Goal: Check status: Check status

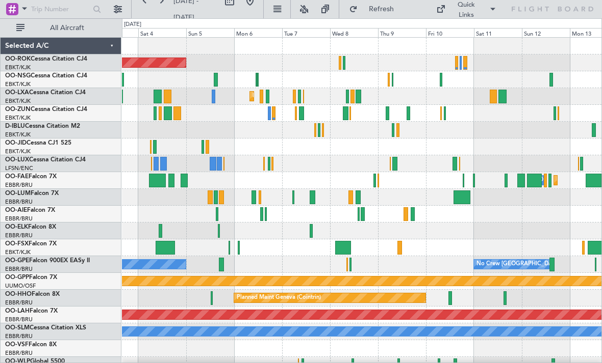
click at [392, 80] on div at bounding box center [393, 80] width 2 height 14
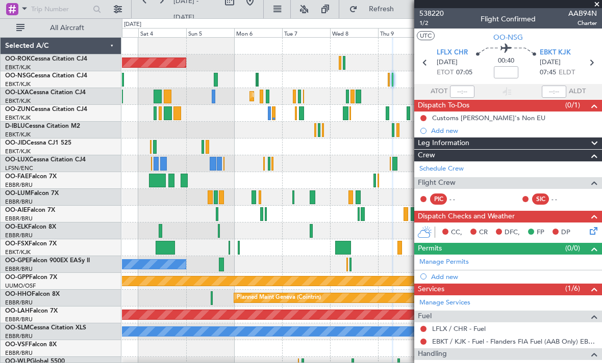
click at [595, 6] on span at bounding box center [596, 4] width 10 height 9
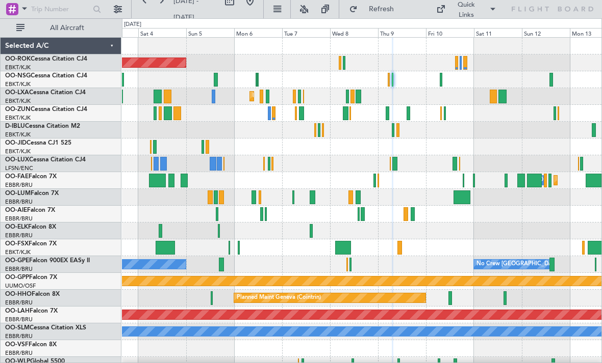
type input "0"
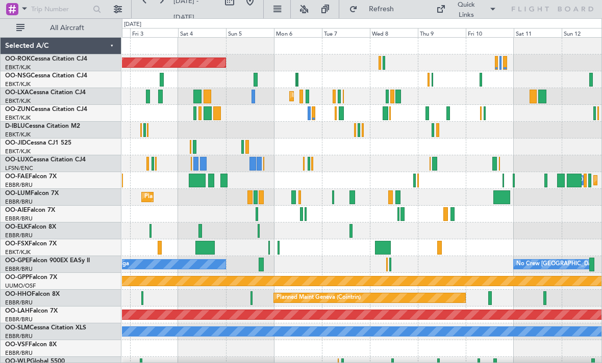
click at [447, 114] on div at bounding box center [448, 114] width 4 height 14
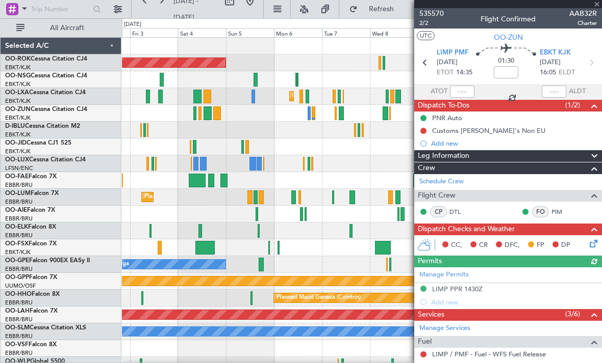
click at [594, 6] on div at bounding box center [508, 4] width 188 height 8
click at [595, 5] on span at bounding box center [596, 4] width 10 height 9
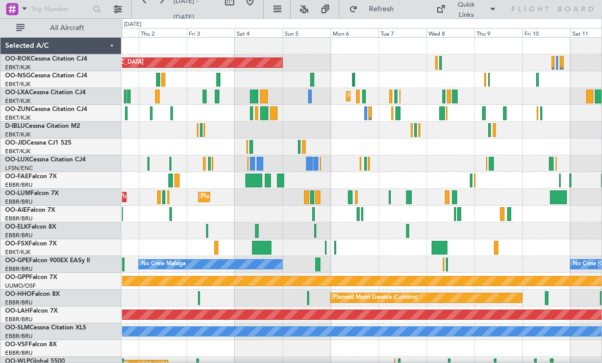
click at [297, 146] on div "Planned Maint Kortrijk-[GEOGRAPHIC_DATA]" at bounding box center [361, 147] width 479 height 17
click at [296, 145] on div "Planned Maint Kortrijk-[GEOGRAPHIC_DATA]" at bounding box center [361, 147] width 479 height 17
click at [296, 146] on div "Planned Maint Kortrijk-[GEOGRAPHIC_DATA]" at bounding box center [361, 147] width 479 height 17
click at [297, 148] on div "Planned Maint Kortrijk-[GEOGRAPHIC_DATA]" at bounding box center [361, 147] width 479 height 17
click at [298, 146] on div at bounding box center [299, 147] width 2 height 14
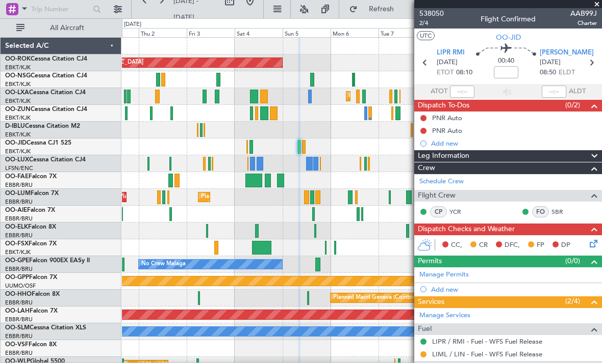
click at [597, 2] on span at bounding box center [596, 4] width 10 height 9
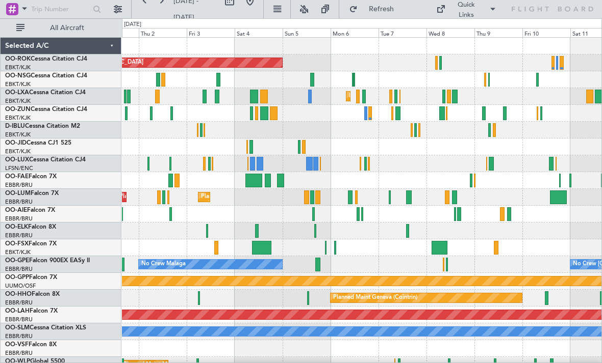
click at [252, 144] on div at bounding box center [251, 147] width 4 height 14
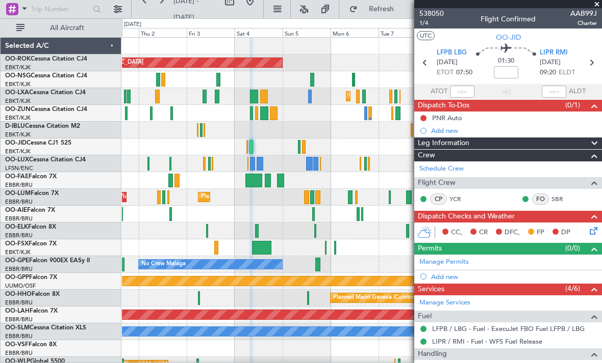
click at [596, 3] on span at bounding box center [596, 4] width 10 height 9
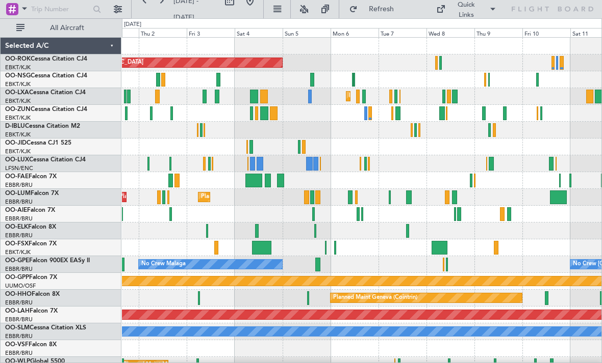
click at [363, 95] on div at bounding box center [364, 97] width 4 height 14
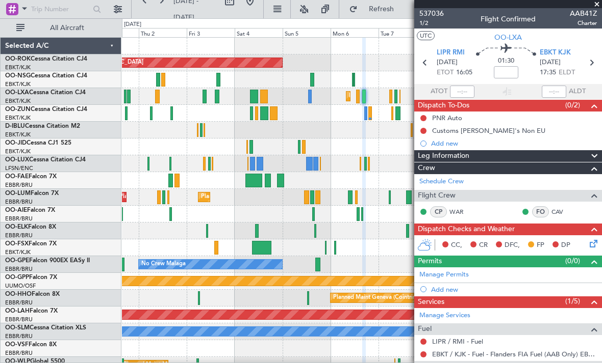
click at [596, 5] on span at bounding box center [596, 4] width 10 height 9
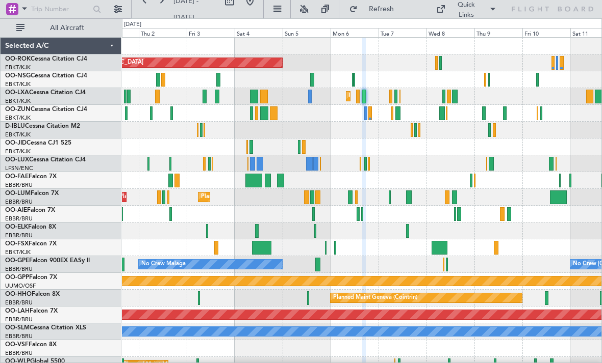
type input "0"
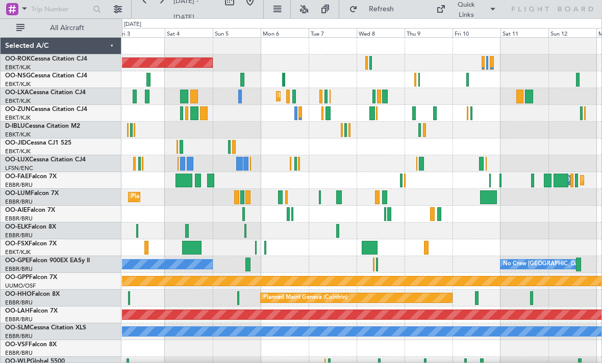
click at [327, 112] on div at bounding box center [327, 114] width 5 height 14
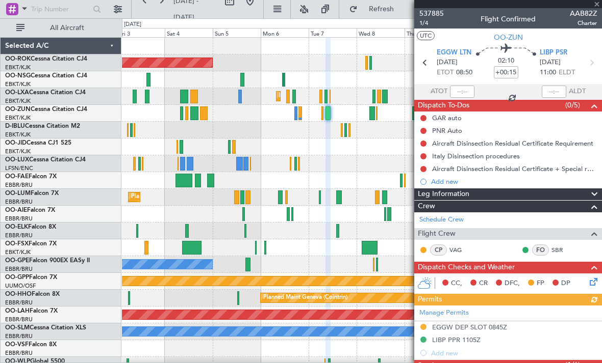
click at [595, 5] on span at bounding box center [596, 4] width 10 height 9
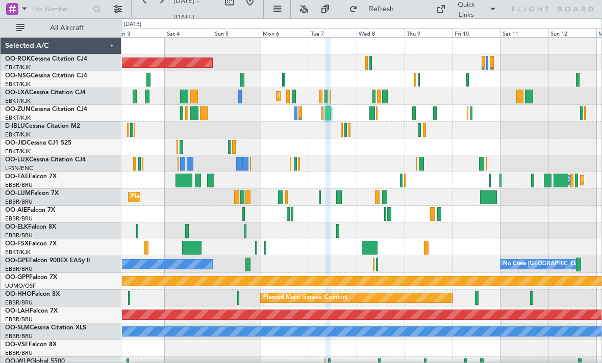
type input "0"
click at [322, 95] on div at bounding box center [320, 97] width 3 height 14
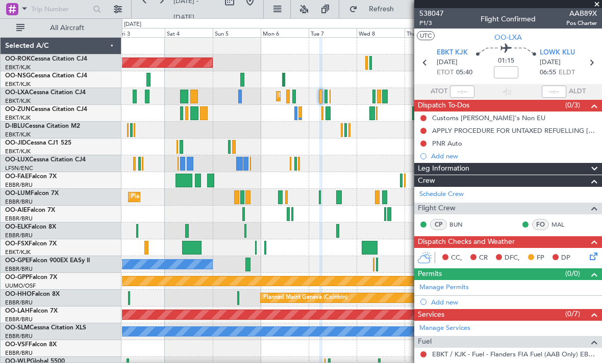
click at [593, 5] on span at bounding box center [596, 4] width 10 height 9
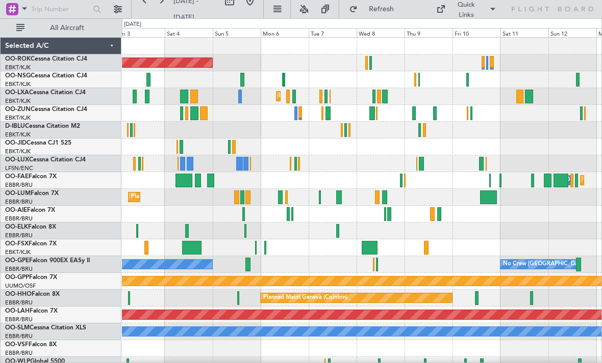
click at [367, 63] on div at bounding box center [366, 63] width 3 height 14
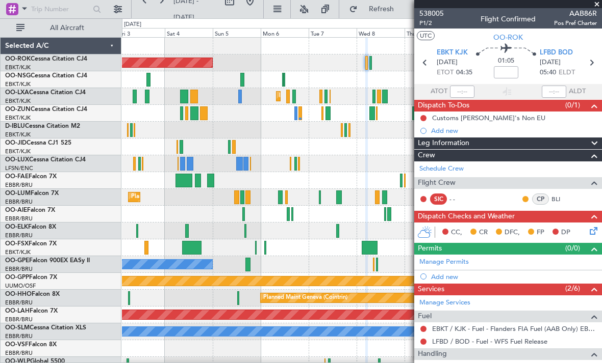
click at [595, 4] on span at bounding box center [596, 4] width 10 height 9
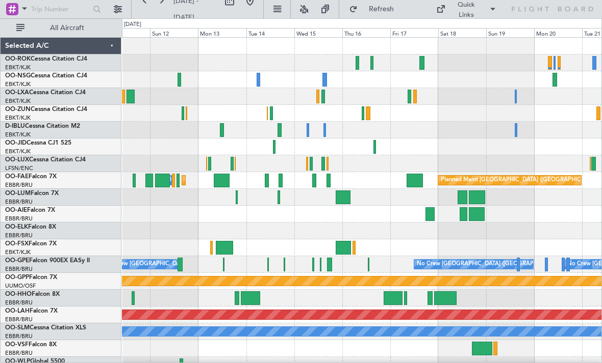
click at [270, 110] on div at bounding box center [272, 114] width 4 height 14
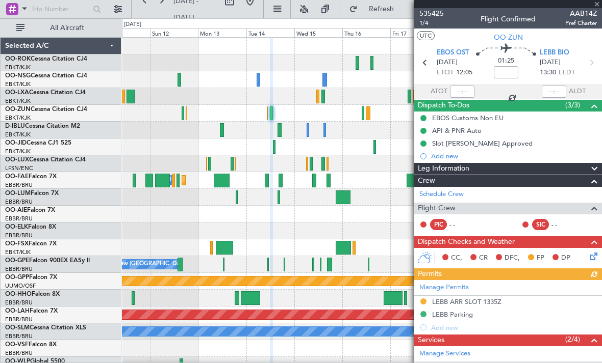
click at [597, 5] on span at bounding box center [596, 4] width 10 height 9
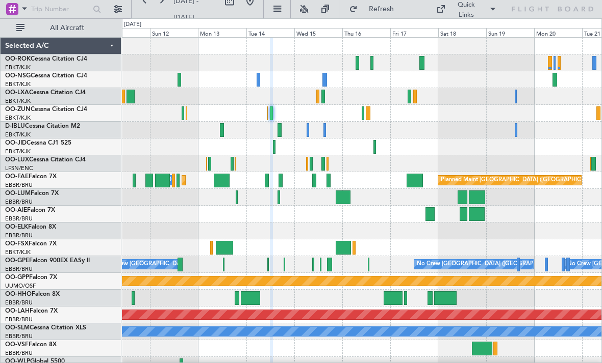
type input "0"
